Goal: Task Accomplishment & Management: Complete application form

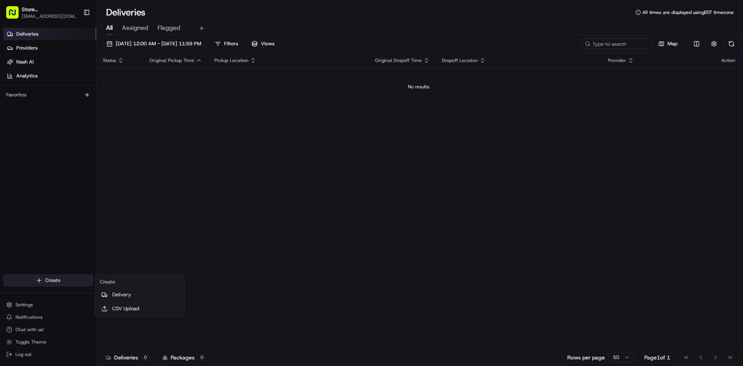
click at [50, 279] on html "Store [GEOGRAPHIC_DATA], [GEOGRAPHIC_DATA] (Just Salad) [EMAIL_ADDRESS][DOMAIN_…" at bounding box center [371, 183] width 743 height 366
click at [128, 301] on link "Delivery" at bounding box center [140, 295] width 86 height 14
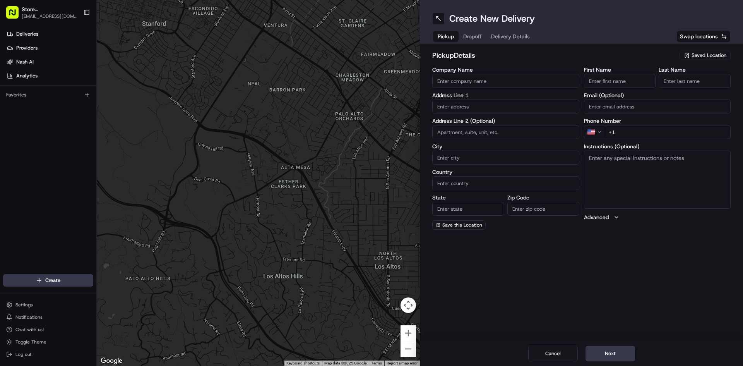
click at [458, 80] on input "Company Name" at bounding box center [505, 81] width 147 height 14
click at [519, 38] on span "Delivery Details" at bounding box center [510, 37] width 39 height 8
click at [446, 38] on span "Pickup" at bounding box center [446, 37] width 16 height 8
click at [512, 76] on input "Company Name" at bounding box center [505, 81] width 147 height 14
type input "c"
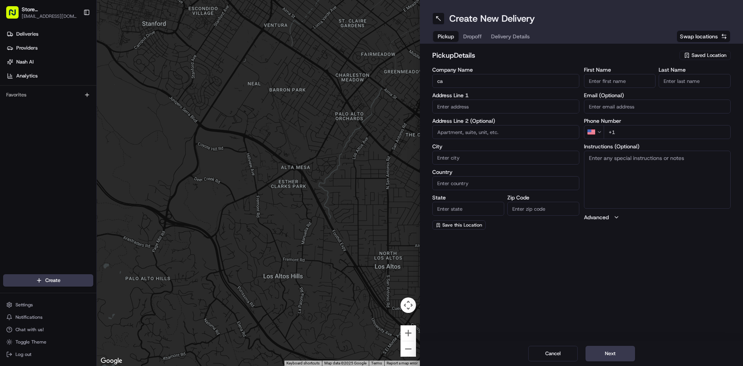
type input "c"
click at [527, 78] on input "Company Name" at bounding box center [505, 81] width 147 height 14
type input "just salad"
type input "[STREET_ADDRESS][PERSON_NAME]"
type input "[GEOGRAPHIC_DATA]"
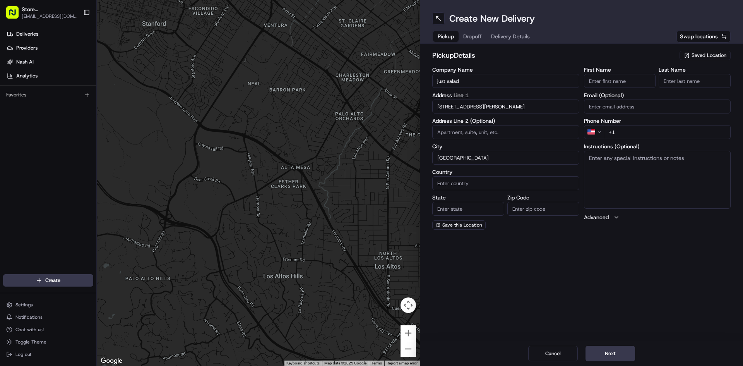
type input "[GEOGRAPHIC_DATA]"
type input "MA"
type input "02141"
type input "[PERSON_NAME]"
type input "j"
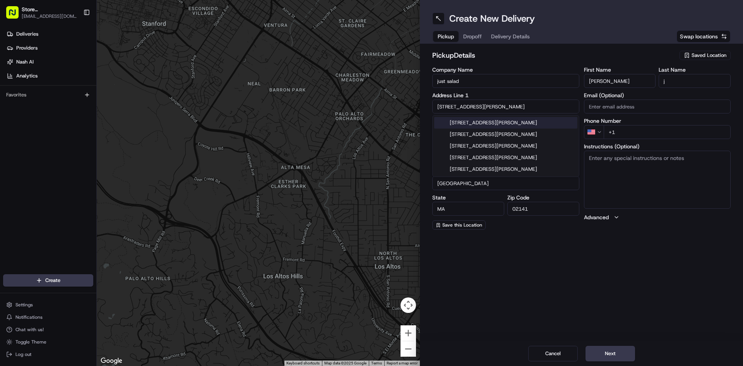
click at [483, 121] on div "[STREET_ADDRESS][PERSON_NAME]" at bounding box center [505, 123] width 143 height 12
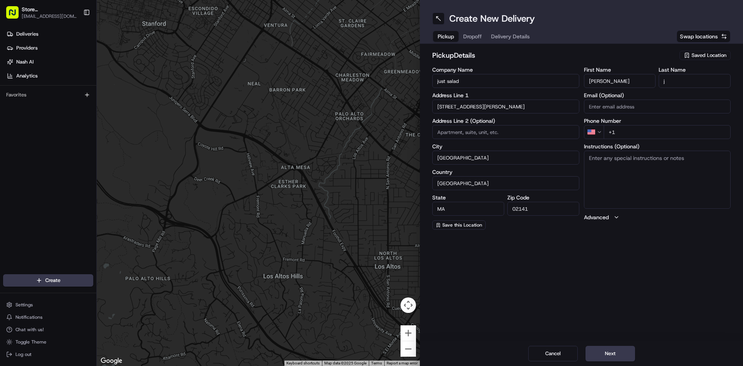
type input "[STREET_ADDRESS][PERSON_NAME]"
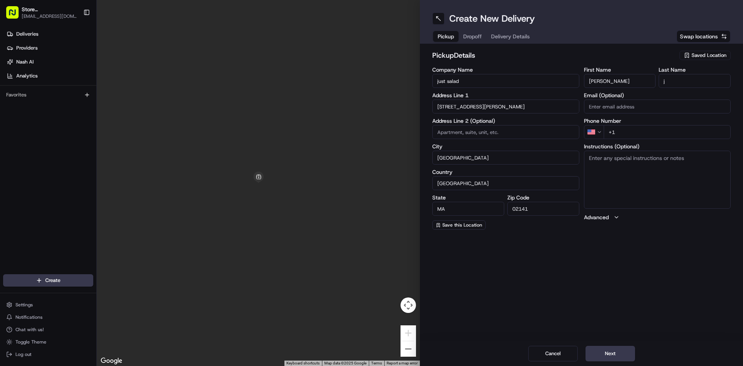
click at [626, 83] on input "[PERSON_NAME]" at bounding box center [620, 81] width 72 height 14
type input "[PERSON_NAME]"
click at [640, 108] on input "Email (Optional)" at bounding box center [657, 107] width 147 height 14
click at [635, 129] on input "+1" at bounding box center [667, 132] width 127 height 14
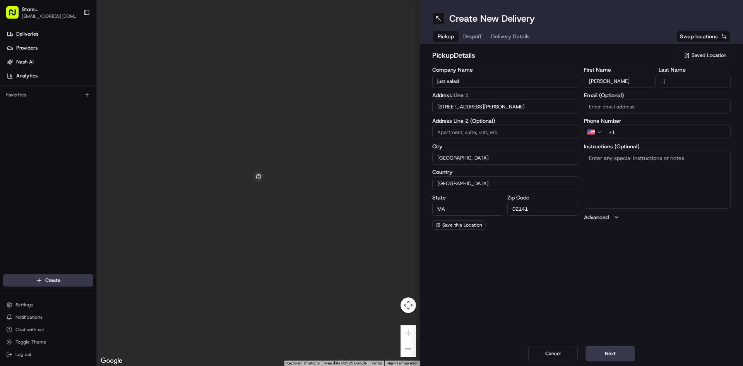
click at [635, 129] on input "+1" at bounding box center [667, 132] width 127 height 14
click at [610, 160] on textarea "Instructions (Optional)" at bounding box center [657, 180] width 147 height 58
click at [665, 172] on textarea "Instructions (Optional)" at bounding box center [657, 180] width 147 height 58
type textarea "E"
type textarea "JUST SALAD STORE [STREET_ADDRESS]"
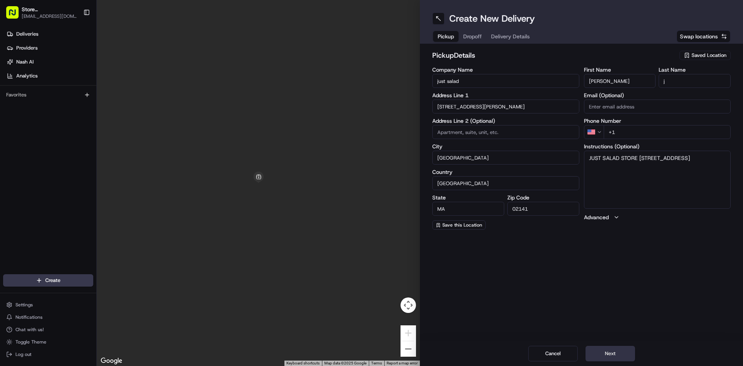
click at [613, 351] on button "Next" at bounding box center [611, 353] width 50 height 15
click at [672, 134] on input "+1" at bounding box center [667, 132] width 127 height 14
type input "[PHONE_NUMBER]"
click at [611, 352] on button "Next" at bounding box center [611, 353] width 50 height 15
click at [510, 82] on input "Company Name" at bounding box center [505, 81] width 147 height 14
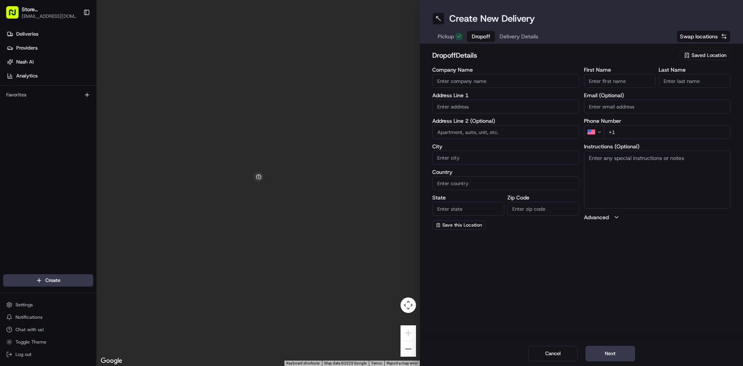
type input "Just Salad"
type input "[STREET_ADDRESS]"
type input "[GEOGRAPHIC_DATA]"
type input "MA"
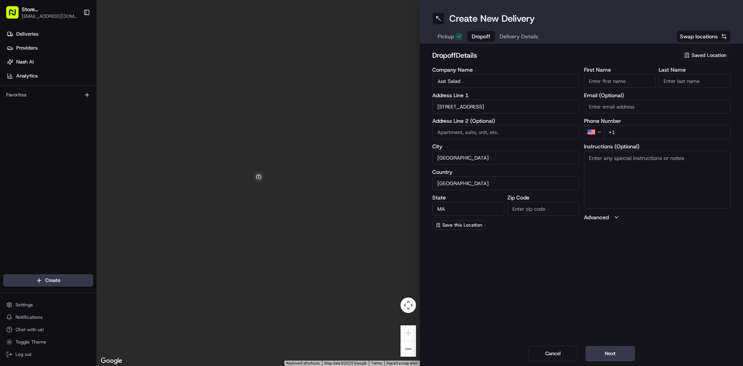
type input "02210"
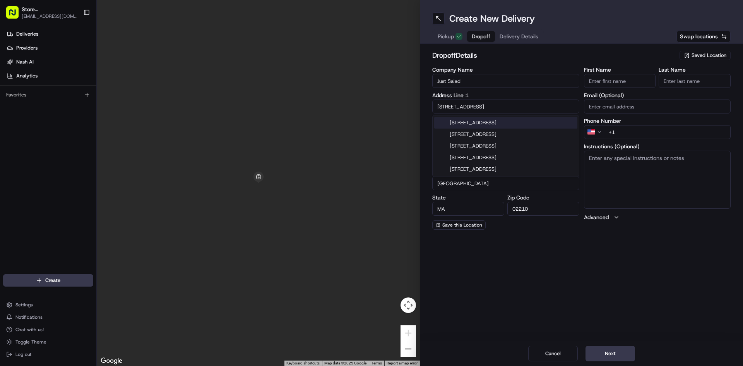
click at [518, 119] on div "[STREET_ADDRESS]" at bounding box center [505, 123] width 143 height 12
type input "[STREET_ADDRESS]"
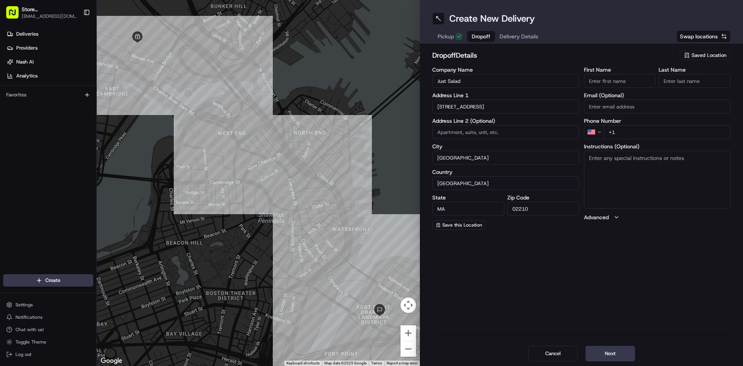
click at [621, 177] on textarea "Instructions (Optional)" at bounding box center [657, 180] width 147 height 58
click at [627, 79] on input "First Name" at bounding box center [620, 81] width 72 height 14
type input "[PERSON_NAME]"
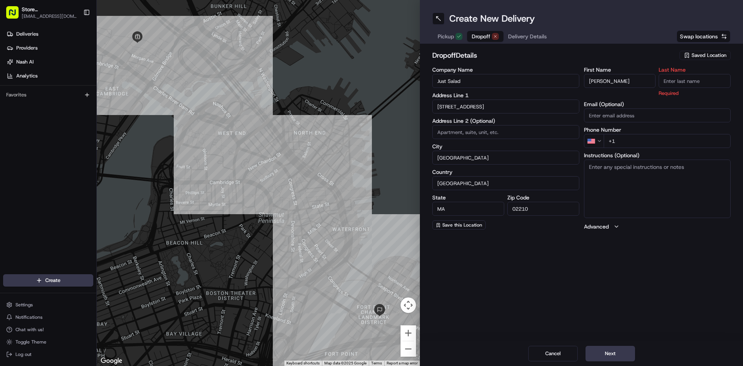
click at [618, 106] on div "Email (Optional)" at bounding box center [657, 111] width 147 height 21
type input "[EMAIL_ADDRESS][DOMAIN_NAME]"
click at [625, 139] on input "+1" at bounding box center [667, 141] width 127 height 14
type input "[PHONE_NUMBER]"
click at [632, 178] on textarea "Instructions (Optional)" at bounding box center [657, 189] width 147 height 58
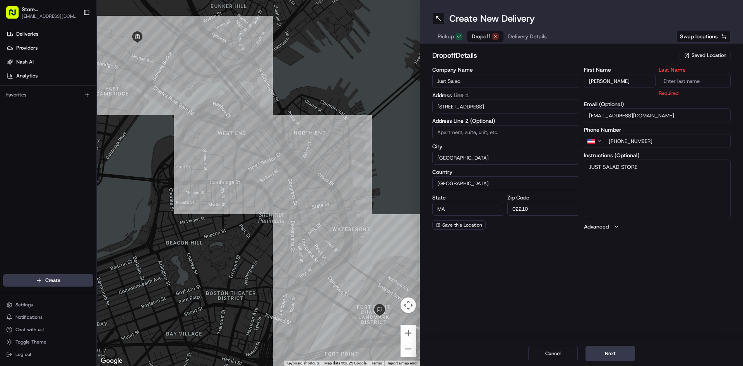
type textarea "JUST SALAD STORE"
click at [682, 81] on input "Last Name" at bounding box center [695, 81] width 72 height 14
type input "[PERSON_NAME]"
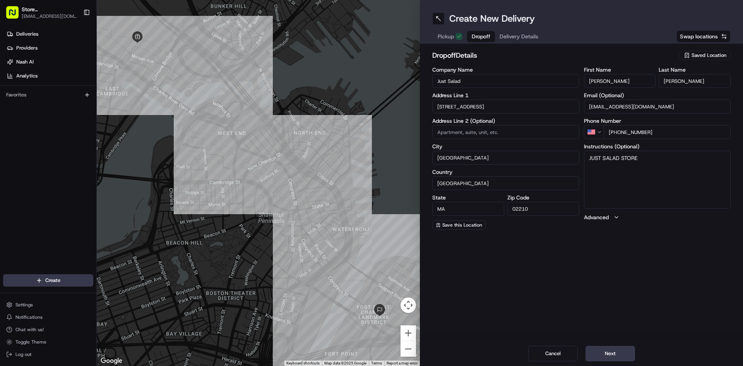
click at [613, 249] on div "Create New Delivery Pickup Dropoff Delivery Details Swap locations dropoff Deta…" at bounding box center [581, 183] width 323 height 366
click at [625, 352] on button "Next" at bounding box center [611, 353] width 50 height 15
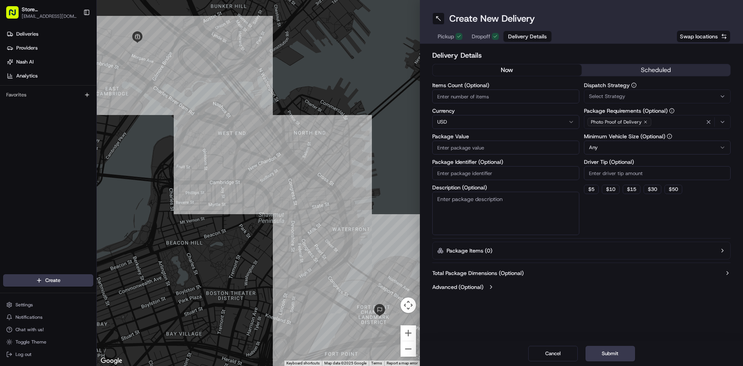
click at [472, 93] on input "Items Count (Optional)" at bounding box center [505, 96] width 147 height 14
type input "3"
type input "1"
type input "3"
click at [500, 152] on input "Package Value" at bounding box center [505, 148] width 147 height 14
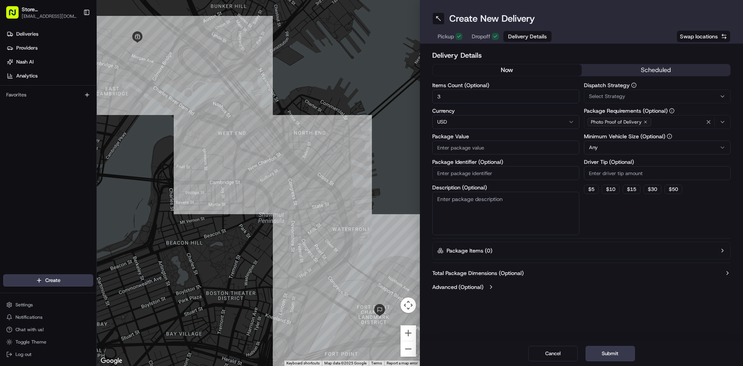
click at [495, 172] on div "Package Identifier (Optional)" at bounding box center [505, 169] width 147 height 21
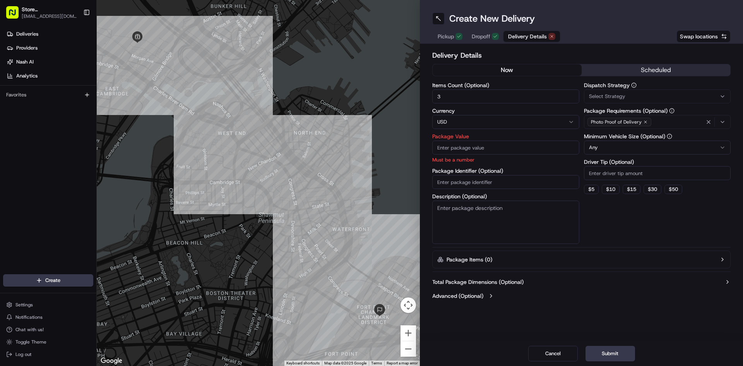
click at [499, 151] on input "Package Value" at bounding box center [505, 148] width 147 height 14
type input "10"
click at [484, 183] on div "Items Count (Optional) 3 Currency USD Package Value 10 Must be a number Package…" at bounding box center [505, 162] width 147 height 161
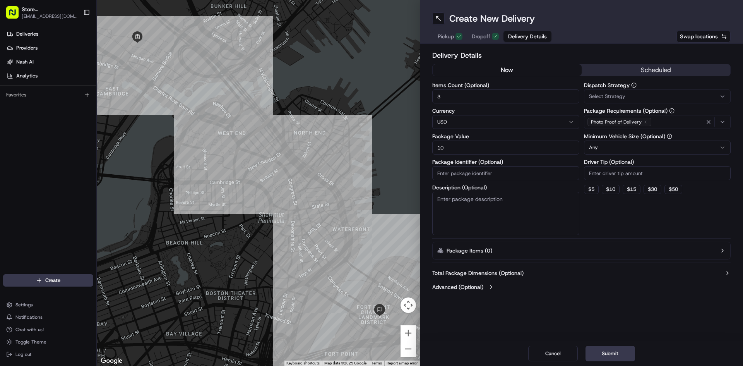
click at [463, 212] on textarea "Description (Optional)" at bounding box center [505, 213] width 147 height 43
click at [596, 188] on button "$ 5" at bounding box center [591, 189] width 15 height 9
type input "5"
click at [622, 349] on button "Submit" at bounding box center [611, 353] width 50 height 15
